Goal: Obtain resource: Obtain resource

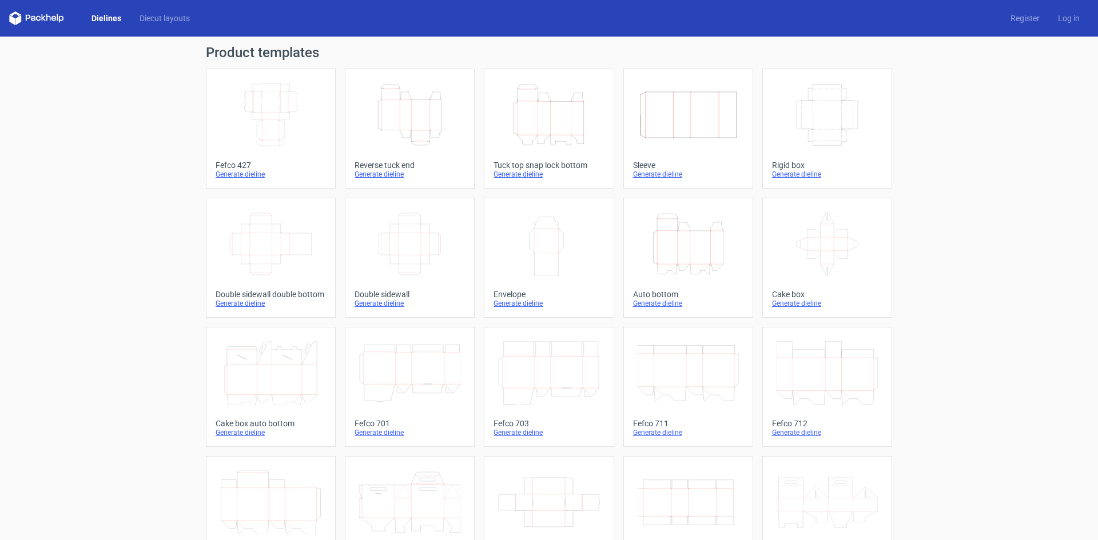
click at [826, 259] on icon at bounding box center [826, 244] width 101 height 64
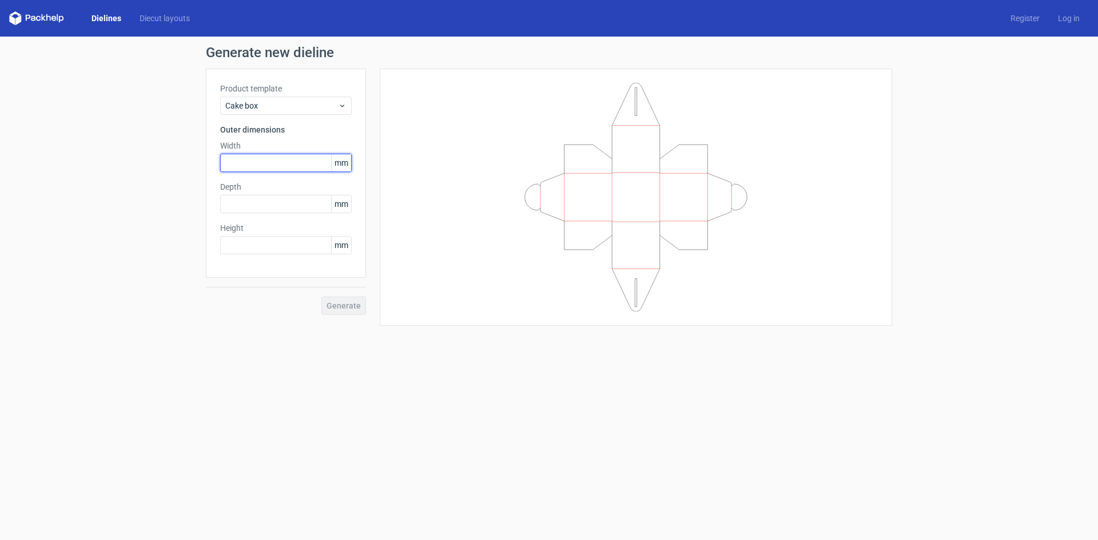
click at [282, 160] on input "text" at bounding box center [285, 163] width 131 height 18
type input "120"
type input "5"
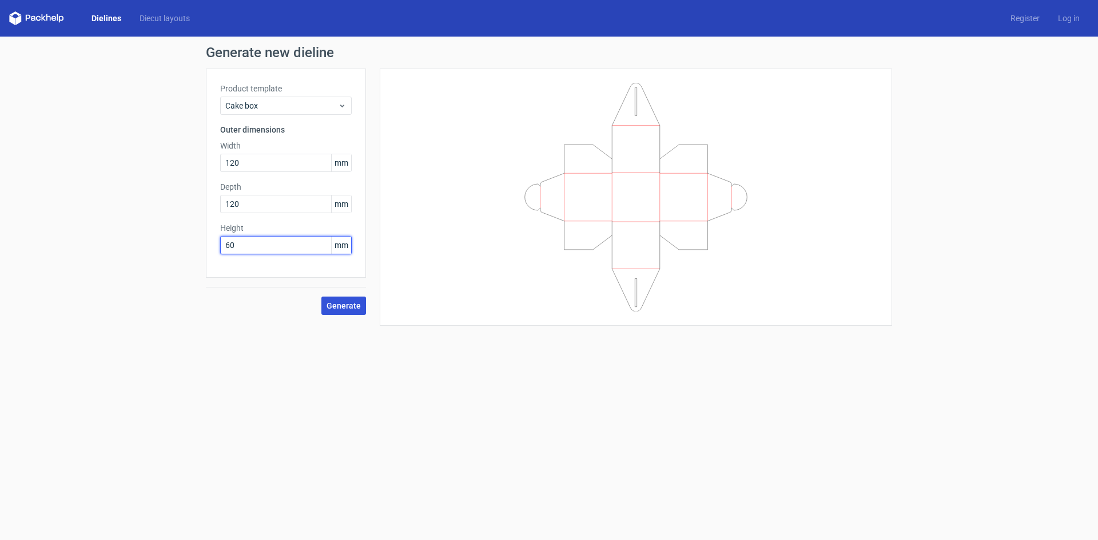
type input "60"
click at [336, 300] on button "Generate" at bounding box center [343, 306] width 45 height 18
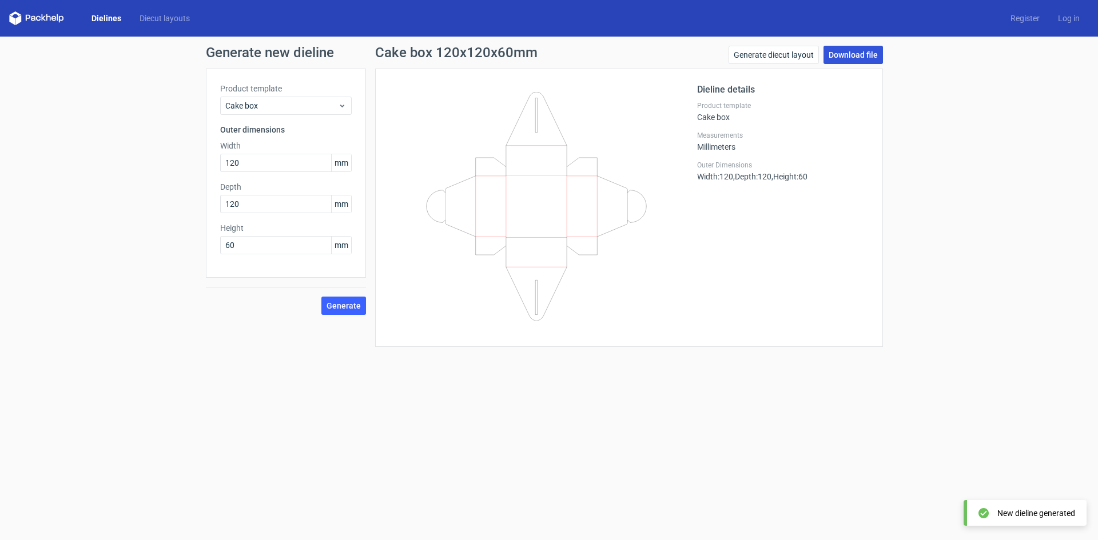
click at [856, 61] on link "Download file" at bounding box center [852, 55] width 59 height 18
click at [760, 57] on link "Generate diecut layout" at bounding box center [773, 55] width 90 height 18
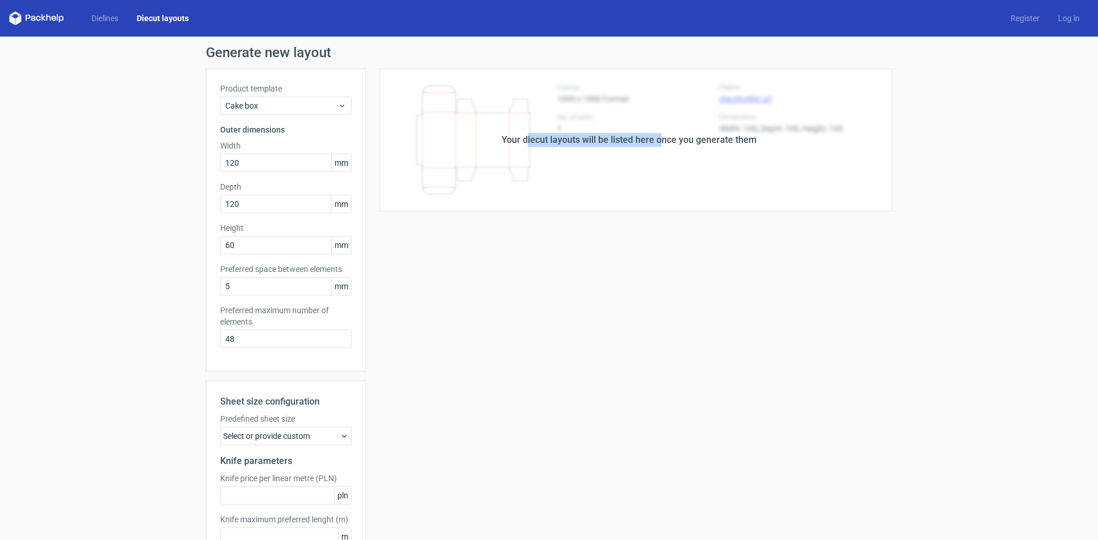
drag, startPoint x: 524, startPoint y: 144, endPoint x: 657, endPoint y: 140, distance: 132.7
click at [657, 140] on div "Your diecut layouts will be listed here once you generate them" at bounding box center [628, 140] width 255 height 14
drag, startPoint x: 625, startPoint y: 184, endPoint x: 532, endPoint y: 172, distance: 94.5
click at [625, 184] on div "Your diecut layouts will be listed here once you generate them" at bounding box center [629, 140] width 526 height 143
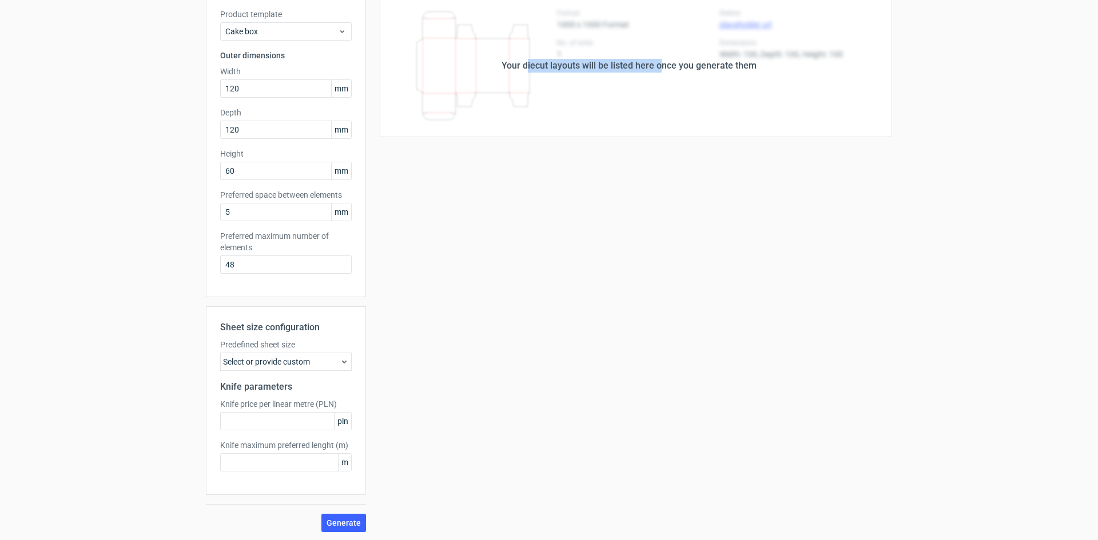
scroll to position [75, 0]
